Goal: Task Accomplishment & Management: Use online tool/utility

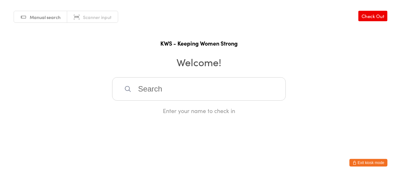
drag, startPoint x: 0, startPoint y: 0, endPoint x: 146, endPoint y: 90, distance: 171.3
click at [146, 90] on input "search" at bounding box center [199, 88] width 174 height 23
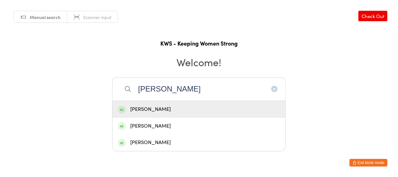
type input "[PERSON_NAME]"
click at [174, 107] on div "[PERSON_NAME]" at bounding box center [199, 109] width 162 height 9
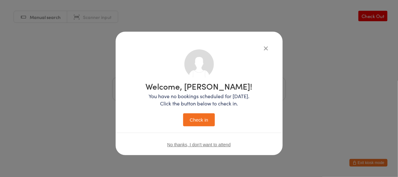
click at [202, 119] on button "Check in" at bounding box center [199, 119] width 32 height 13
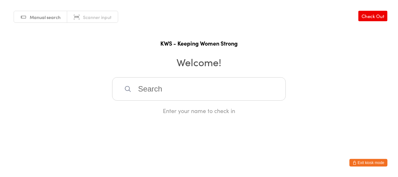
click at [144, 88] on input "search" at bounding box center [199, 88] width 174 height 23
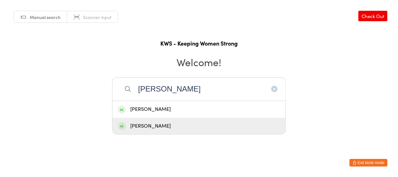
type input "[PERSON_NAME]"
click at [157, 127] on div "[PERSON_NAME]" at bounding box center [199, 126] width 162 height 9
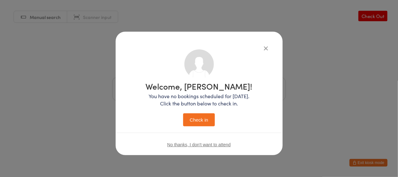
click at [201, 118] on button "Check in" at bounding box center [199, 119] width 32 height 13
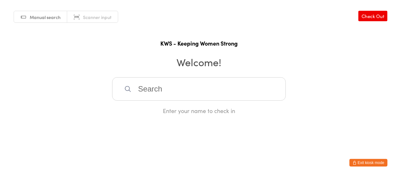
drag, startPoint x: 142, startPoint y: 90, endPoint x: 163, endPoint y: 96, distance: 22.4
click at [149, 92] on input "search" at bounding box center [199, 88] width 174 height 23
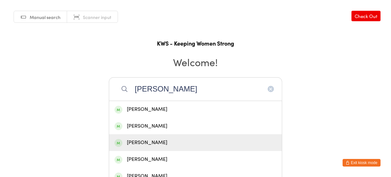
type input "[PERSON_NAME]"
click at [145, 139] on div "[PERSON_NAME]" at bounding box center [196, 142] width 162 height 9
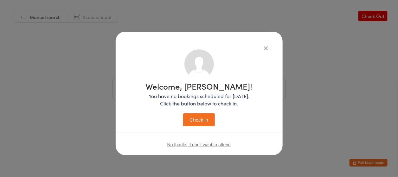
click at [196, 117] on button "Check in" at bounding box center [199, 119] width 32 height 13
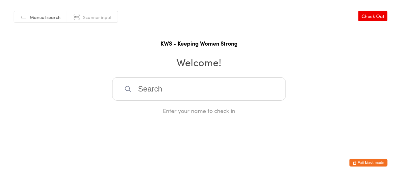
click at [140, 87] on input "search" at bounding box center [199, 88] width 174 height 23
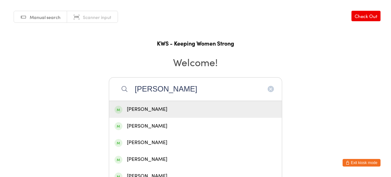
type input "[PERSON_NAME]"
click at [142, 110] on div "[PERSON_NAME]" at bounding box center [196, 109] width 162 height 9
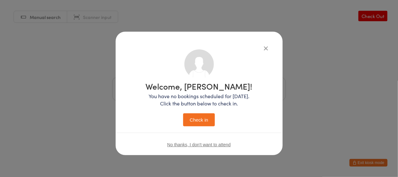
click at [204, 117] on button "Check in" at bounding box center [199, 119] width 32 height 13
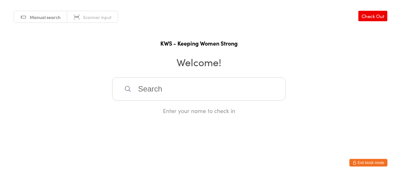
click at [139, 82] on input "search" at bounding box center [199, 88] width 174 height 23
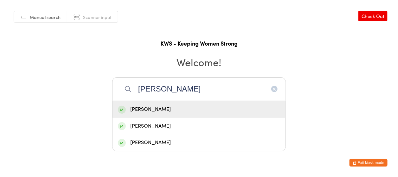
type input "[PERSON_NAME]"
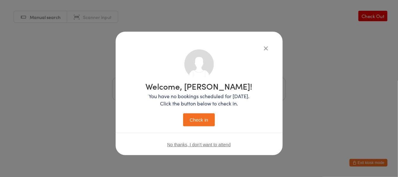
click at [267, 49] on icon "button" at bounding box center [266, 48] width 7 height 7
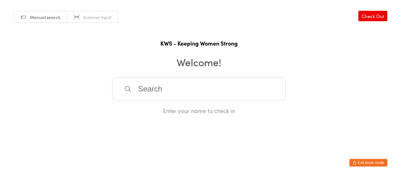
click at [140, 87] on input "search" at bounding box center [199, 88] width 174 height 23
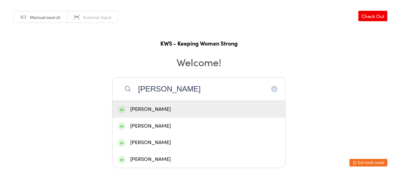
type input "[PERSON_NAME]"
click at [156, 109] on div "[PERSON_NAME]" at bounding box center [199, 109] width 162 height 9
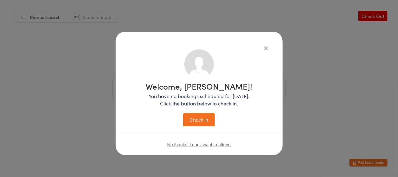
click at [199, 121] on button "Check in" at bounding box center [199, 119] width 32 height 13
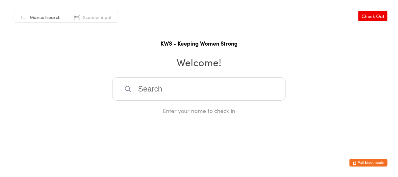
click at [173, 82] on input "search" at bounding box center [199, 88] width 174 height 23
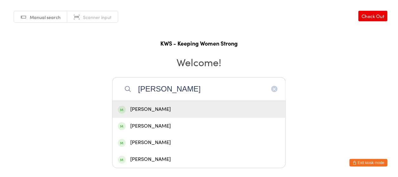
type input "[PERSON_NAME]"
click at [159, 110] on div "[PERSON_NAME]" at bounding box center [199, 109] width 162 height 9
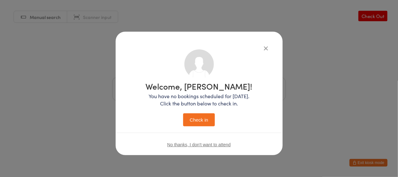
click at [196, 120] on button "Check in" at bounding box center [199, 119] width 32 height 13
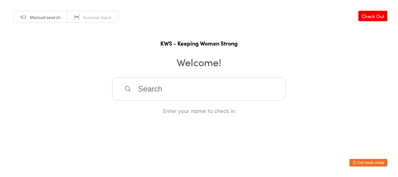
click at [202, 83] on input "search" at bounding box center [199, 88] width 174 height 23
type input "viol"
click at [134, 109] on div "[PERSON_NAME]" at bounding box center [199, 109] width 162 height 9
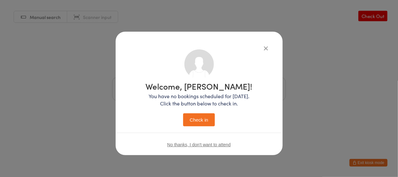
click at [200, 121] on button "Check in" at bounding box center [199, 119] width 32 height 13
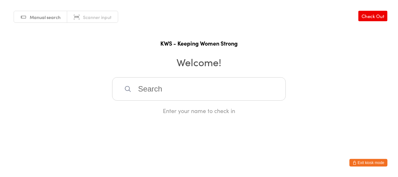
click at [151, 88] on input "search" at bounding box center [199, 88] width 174 height 23
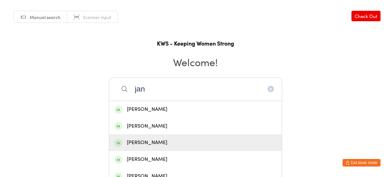
type input "jan"
click at [136, 136] on div "[PERSON_NAME]" at bounding box center [195, 142] width 173 height 17
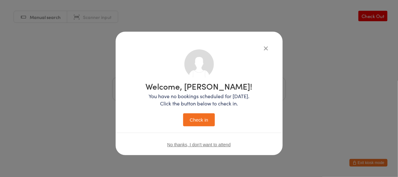
click at [192, 113] on button "Check in" at bounding box center [199, 119] width 32 height 13
